Goal: Find specific page/section: Find specific page/section

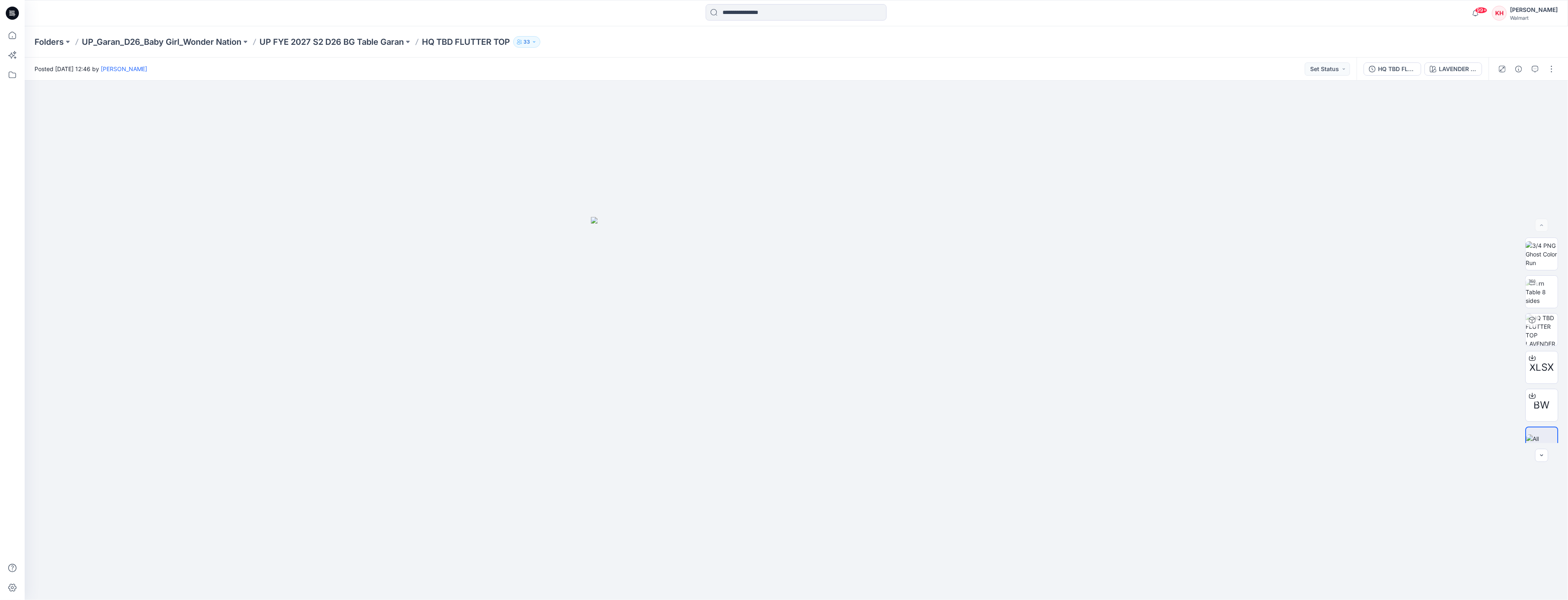
drag, startPoint x: 642, startPoint y: 79, endPoint x: 635, endPoint y: 71, distance: 10.6
click at [642, 77] on div "Posted [DATE] 12:46 by [PERSON_NAME] Set Status" at bounding box center [691, 69] width 1332 height 23
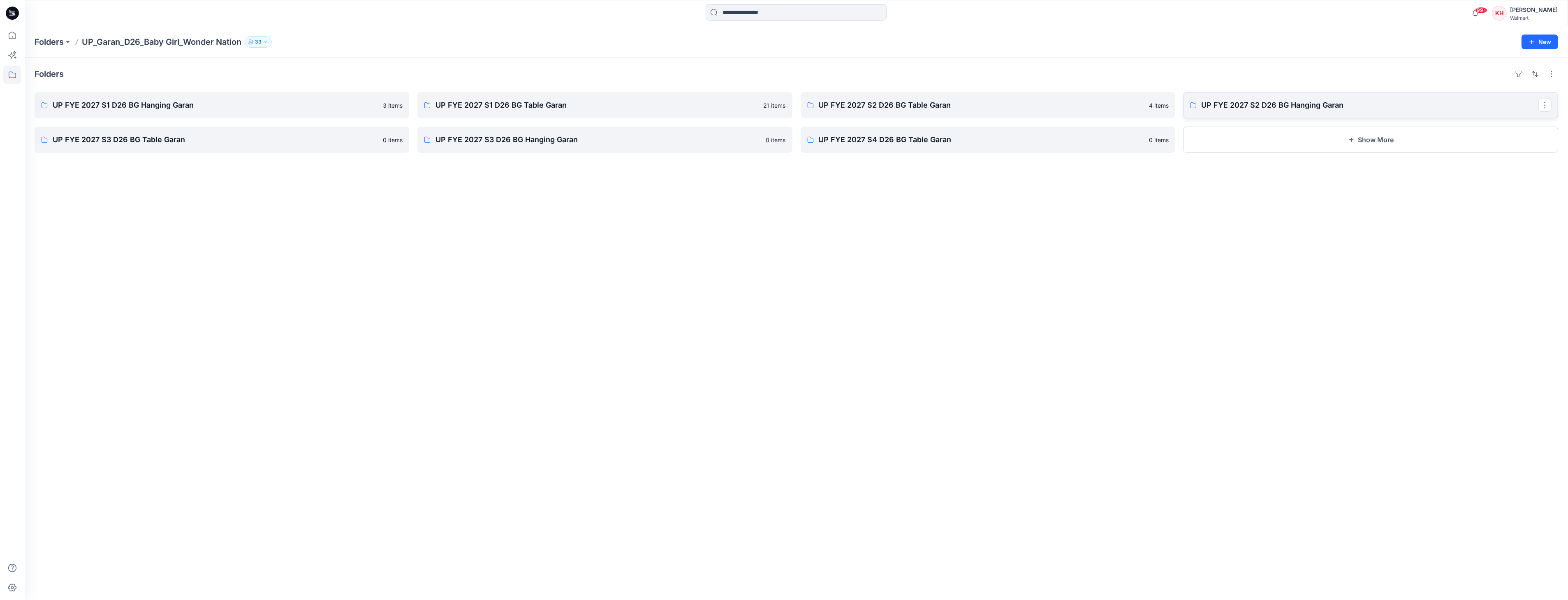
click at [1339, 102] on p "UP FYE 2027 S2 D26 BG Hanging Garan" at bounding box center [1370, 105] width 337 height 12
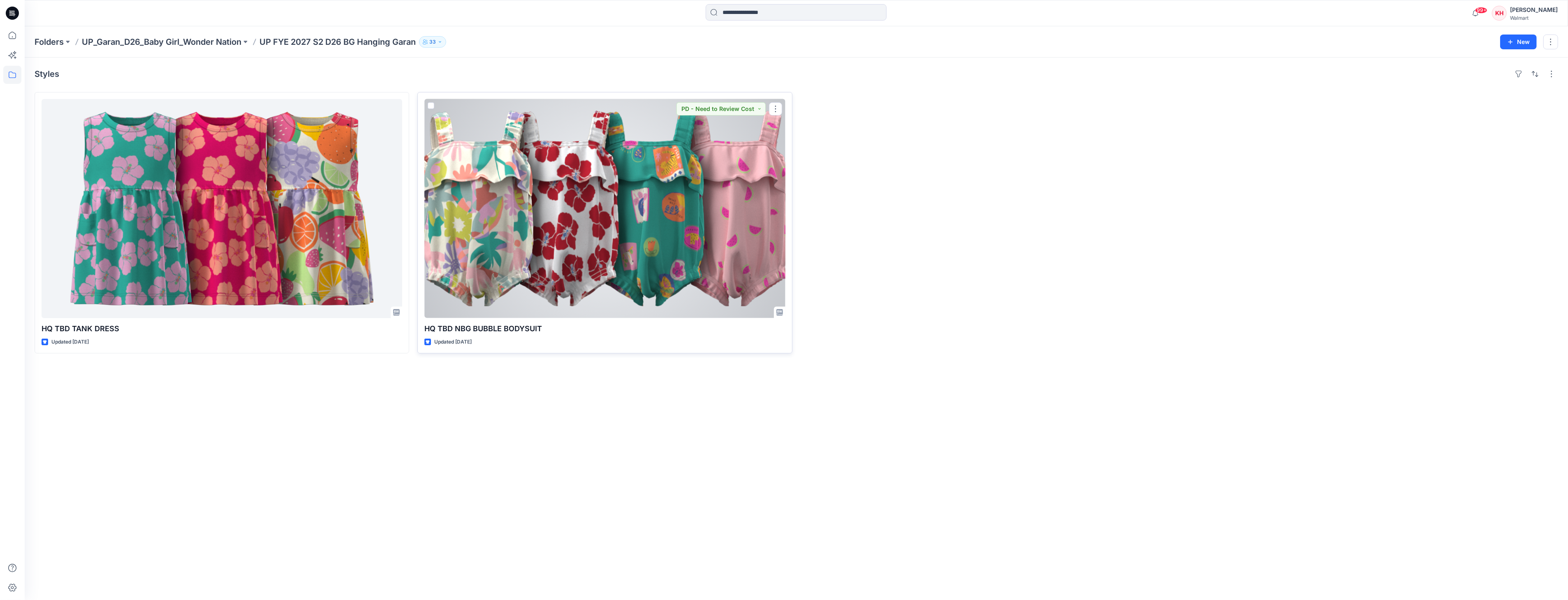
click at [547, 207] on div at bounding box center [604, 209] width 360 height 219
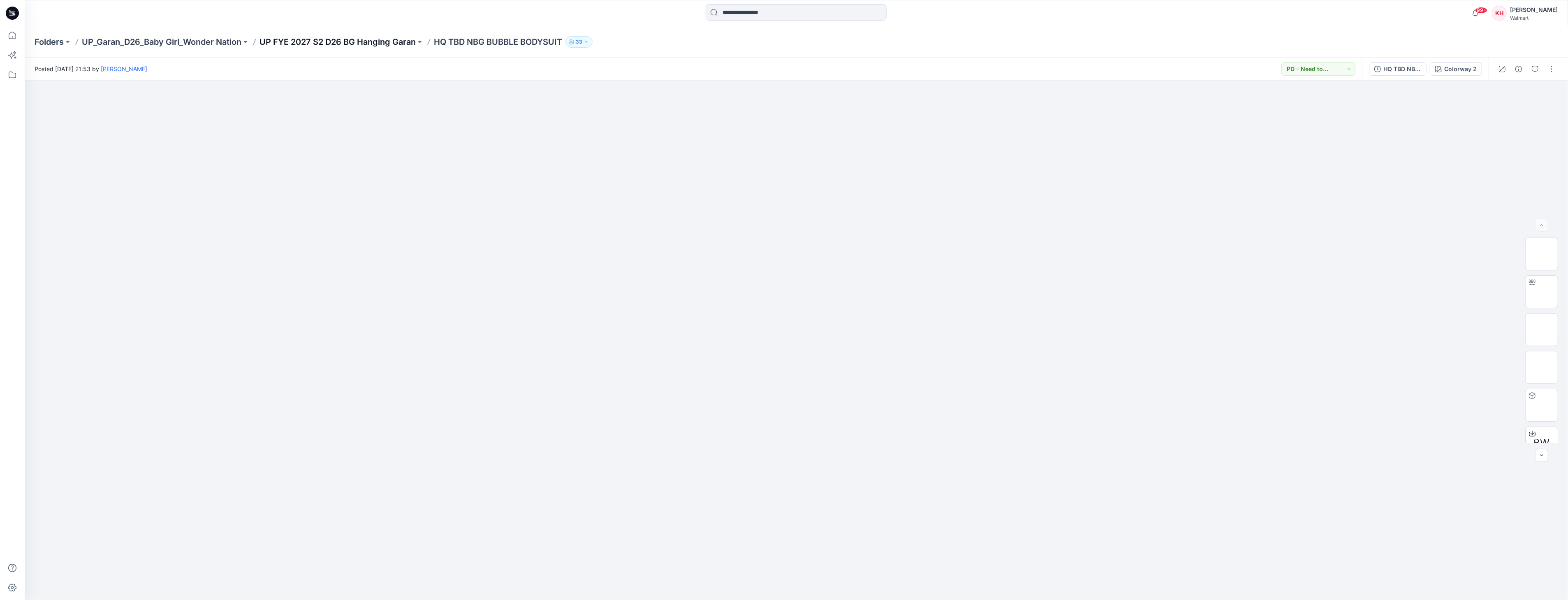
click at [346, 43] on p "UP FYE 2027 S2 D26 BG Hanging Garan" at bounding box center [337, 41] width 156 height 12
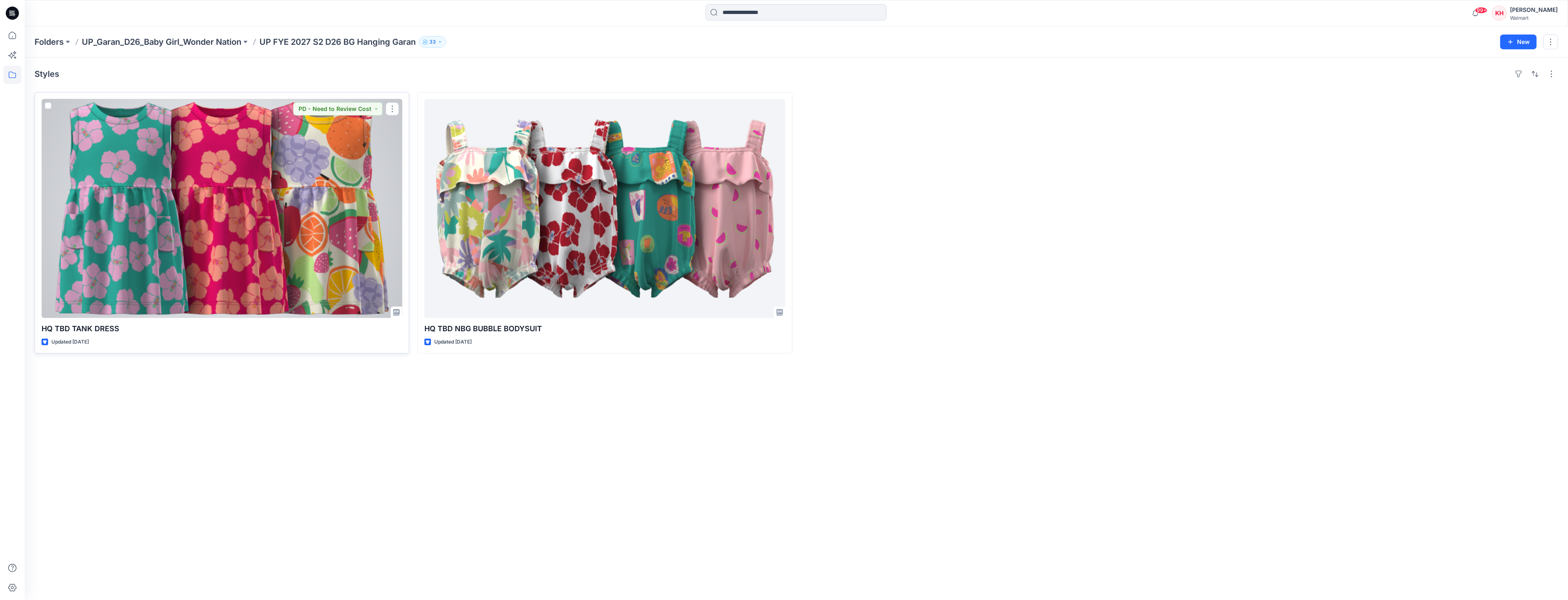
click at [322, 155] on div at bounding box center [222, 209] width 360 height 219
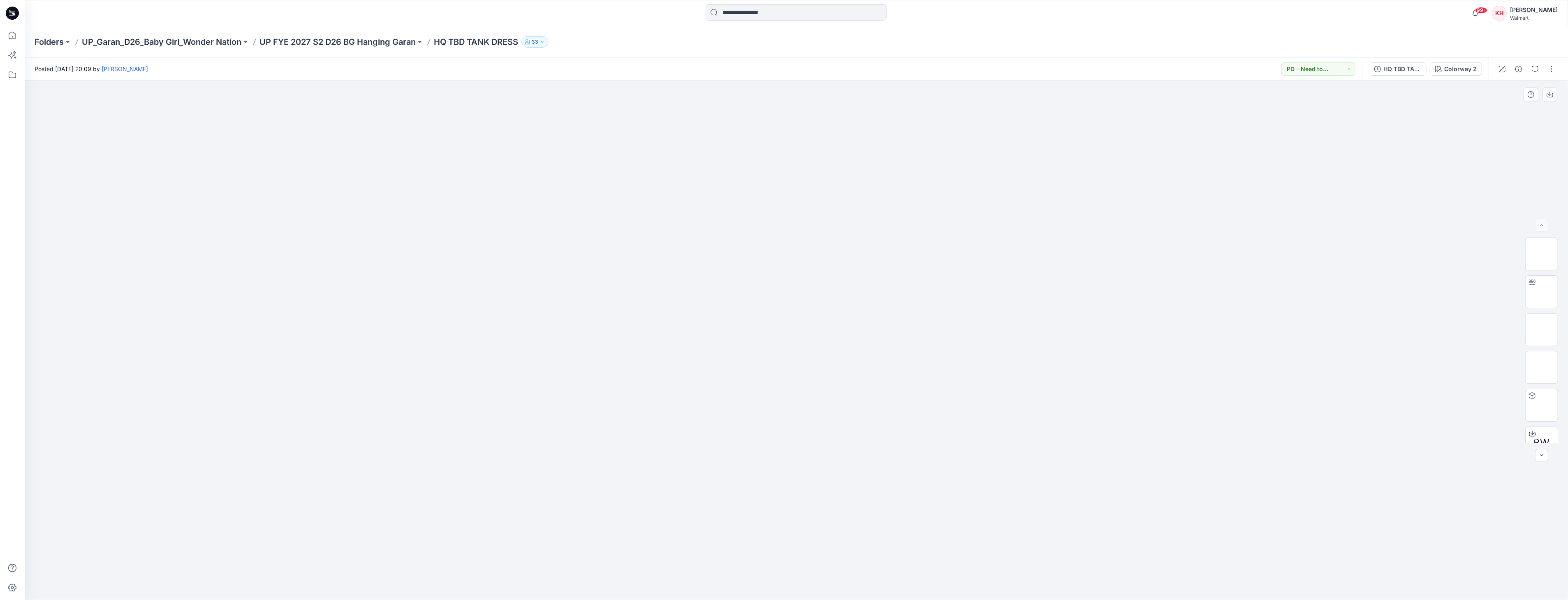
click at [262, 202] on div at bounding box center [796, 340] width 1543 height 520
click at [273, 173] on div at bounding box center [796, 340] width 1543 height 520
